Goal: Check status

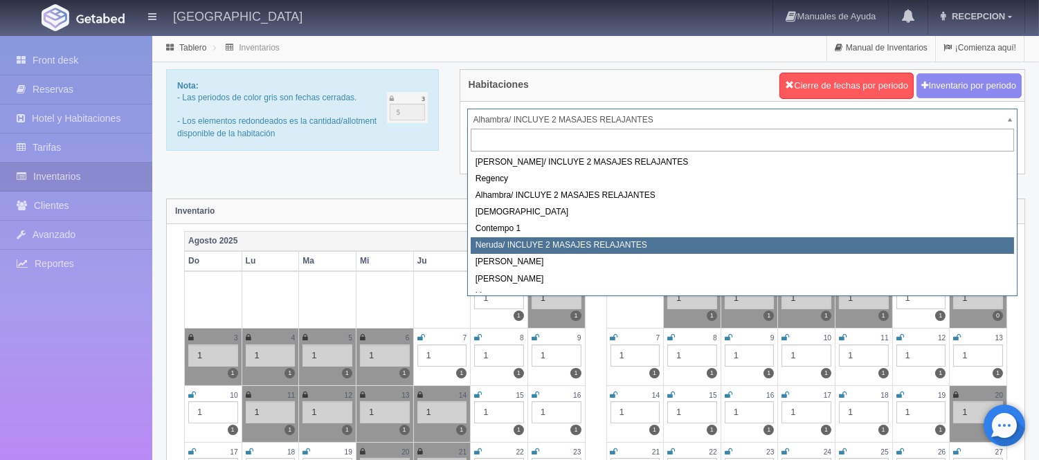
scroll to position [78, 0]
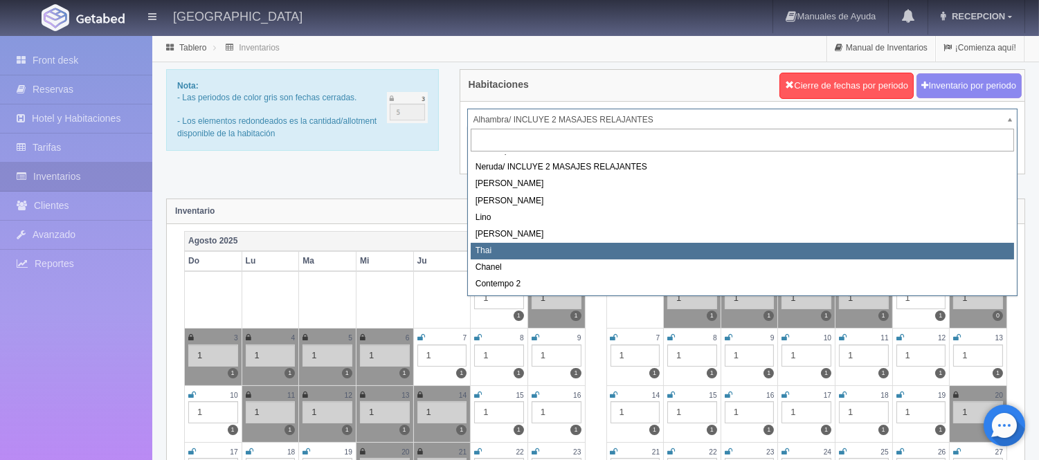
select select "727"
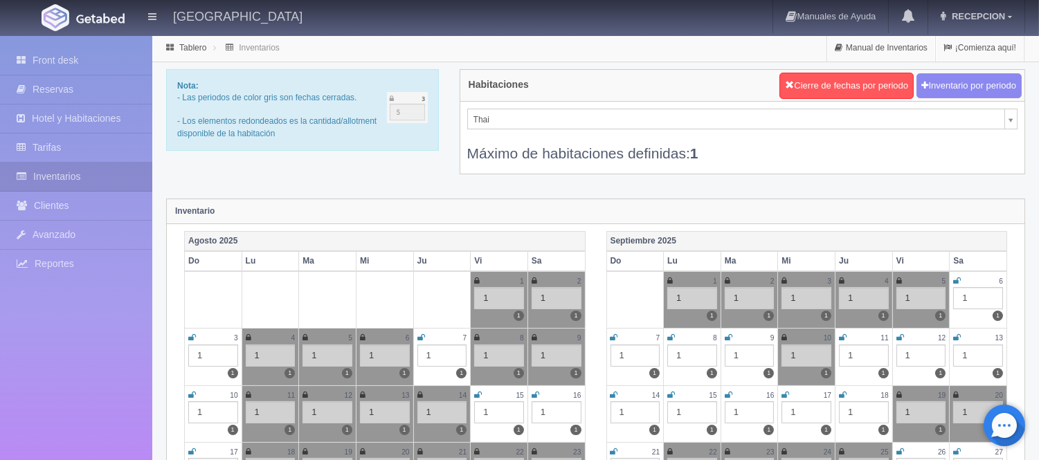
scroll to position [39, 0]
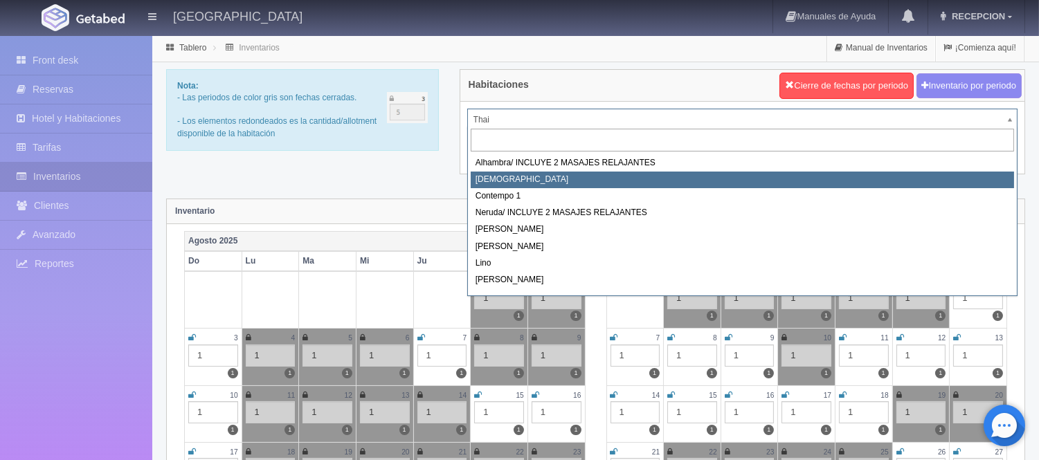
scroll to position [78, 0]
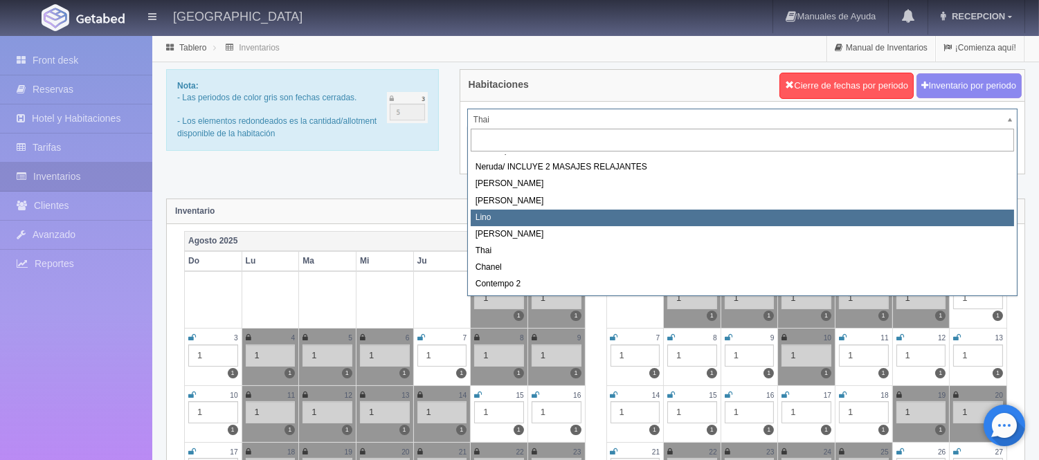
select select "725"
